Goal: Information Seeking & Learning: Learn about a topic

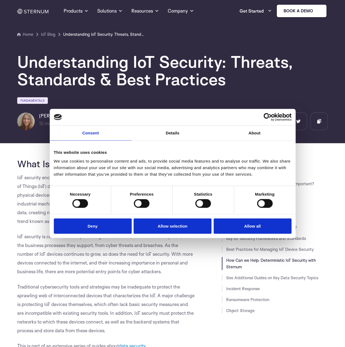
click at [252, 261] on link "How Can we Help: Deterministic IoT Security with Sternum" at bounding box center [271, 264] width 90 height 12
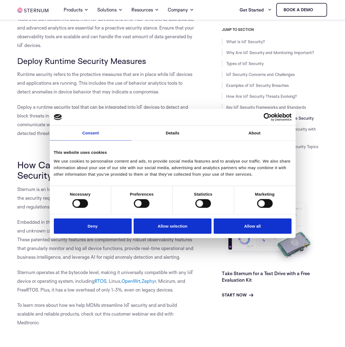
scroll to position [3008, 0]
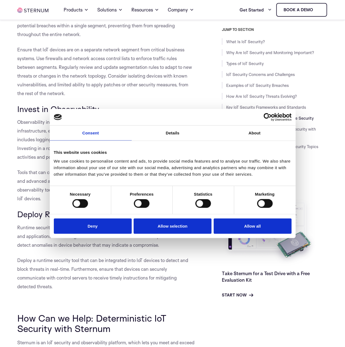
click at [151, 84] on span "Ensure that IoT devices are on a separate network segment from critical busines…" at bounding box center [104, 71] width 175 height 49
click at [99, 225] on button "Deny" at bounding box center [93, 226] width 78 height 16
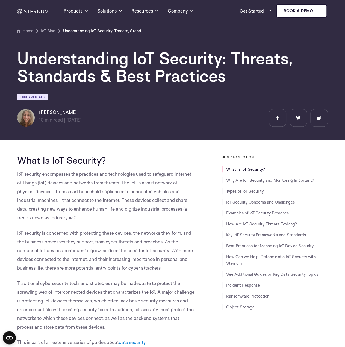
scroll to position [0, 0]
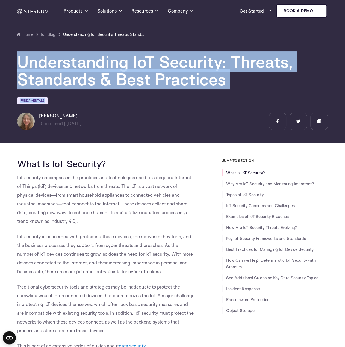
drag, startPoint x: 125, startPoint y: 75, endPoint x: 268, endPoint y: 95, distance: 144.5
click at [240, 93] on section "Home IoT Blog" at bounding box center [172, 69] width 345 height 147
click at [250, 76] on h1 "Understanding IoT Security: Threats, Standards & Best Practices" at bounding box center [172, 70] width 311 height 35
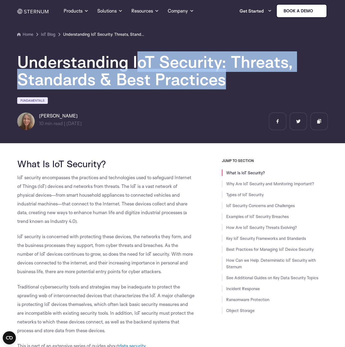
drag, startPoint x: 214, startPoint y: 80, endPoint x: 126, endPoint y: 53, distance: 91.2
click at [126, 53] on h1 "Understanding IoT Security: Threats, Standards & Best Practices" at bounding box center [172, 70] width 311 height 35
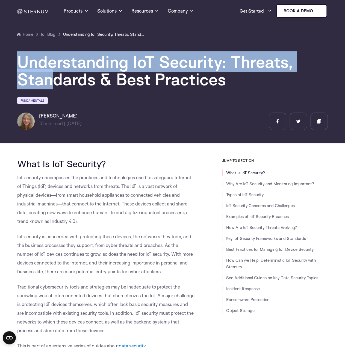
drag, startPoint x: 17, startPoint y: 61, endPoint x: 92, endPoint y: 95, distance: 81.2
click at [88, 93] on div "Understanding IoT Security: Threats, Standards & Best Practices Fundamentals [P…" at bounding box center [172, 84] width 319 height 92
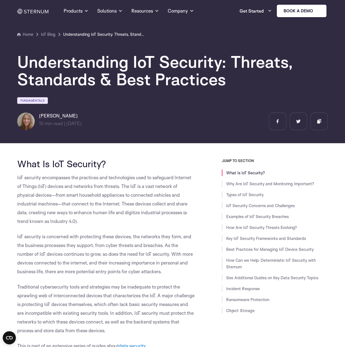
click at [109, 225] on p "IoT security encompasses the practices and technologies used to safeguard Inter…" at bounding box center [106, 199] width 178 height 52
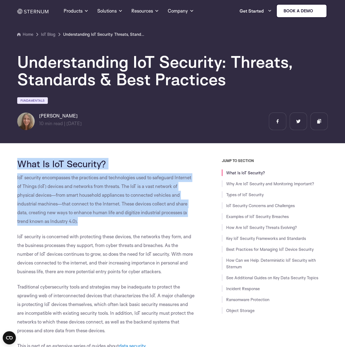
drag, startPoint x: 31, startPoint y: 171, endPoint x: 86, endPoint y: 223, distance: 76.1
click at [86, 223] on p "IoT security encompasses the practices and technologies used to safeguard Inter…" at bounding box center [106, 199] width 178 height 52
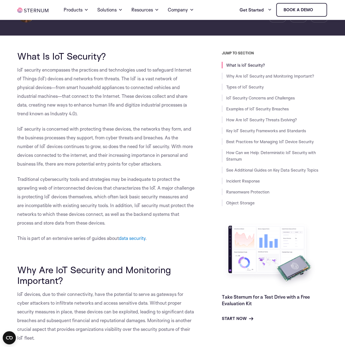
scroll to position [109, 0]
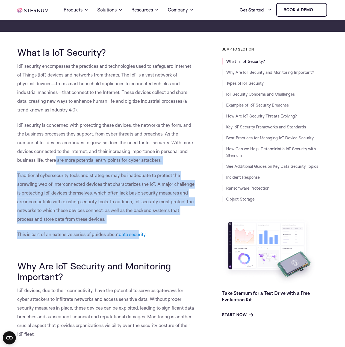
drag, startPoint x: 56, startPoint y: 168, endPoint x: 143, endPoint y: 225, distance: 103.5
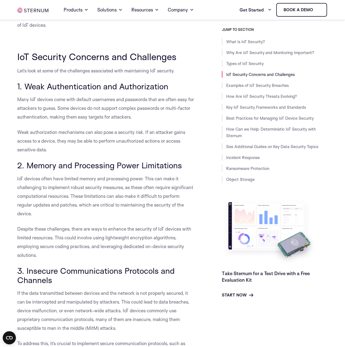
scroll to position [901, 0]
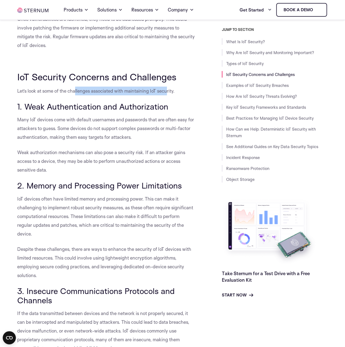
drag, startPoint x: 83, startPoint y: 92, endPoint x: 174, endPoint y: 100, distance: 91.4
click at [183, 95] on p "Let’s look at some of the challenges associated with maintaining IoT security." at bounding box center [106, 91] width 178 height 9
drag, startPoint x: 181, startPoint y: 99, endPoint x: 79, endPoint y: 94, distance: 101.4
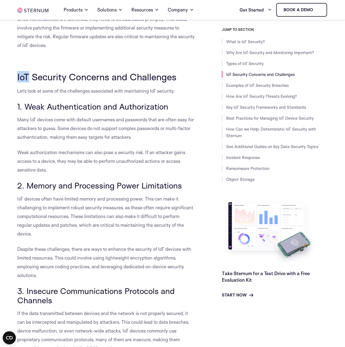
drag, startPoint x: 17, startPoint y: 85, endPoint x: 30, endPoint y: 87, distance: 12.6
click at [30, 82] on span "IoT Security Concerns and Challenges" at bounding box center [96, 76] width 159 height 11
click at [29, 82] on span "IoT Security Concerns and Challenges" at bounding box center [96, 76] width 159 height 11
drag, startPoint x: 26, startPoint y: 87, endPoint x: 21, endPoint y: 86, distance: 5.6
click at [21, 82] on span "IoT Security Concerns and Challenges" at bounding box center [96, 76] width 159 height 11
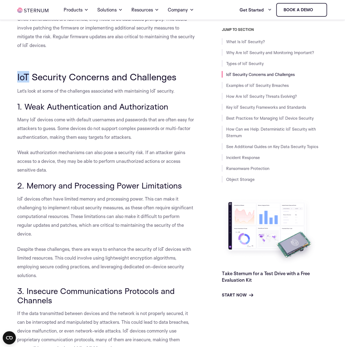
drag, startPoint x: 20, startPoint y: 85, endPoint x: 27, endPoint y: 86, distance: 7.4
click at [28, 82] on span "IoT Security Concerns and Challenges" at bounding box center [96, 76] width 159 height 11
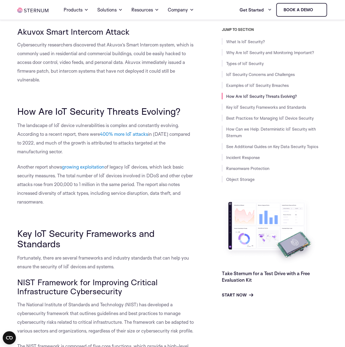
scroll to position [1584, 0]
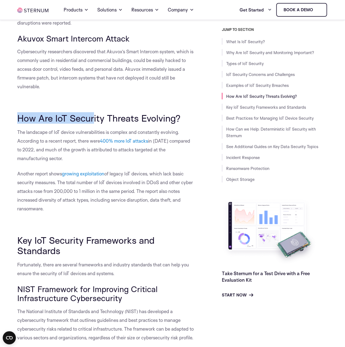
drag, startPoint x: 11, startPoint y: 117, endPoint x: 138, endPoint y: 117, distance: 126.2
drag, startPoint x: 168, startPoint y: 119, endPoint x: 147, endPoint y: 116, distance: 21.5
click at [147, 116] on span "How Are IoT Security Threats Evolving?" at bounding box center [98, 117] width 163 height 11
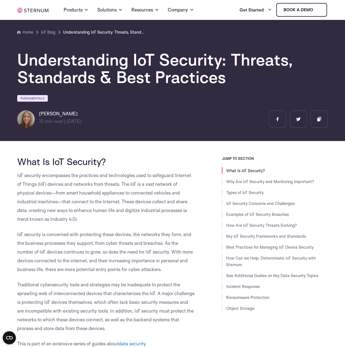
scroll to position [29, 0]
